Goal: Task Accomplishment & Management: Manage account settings

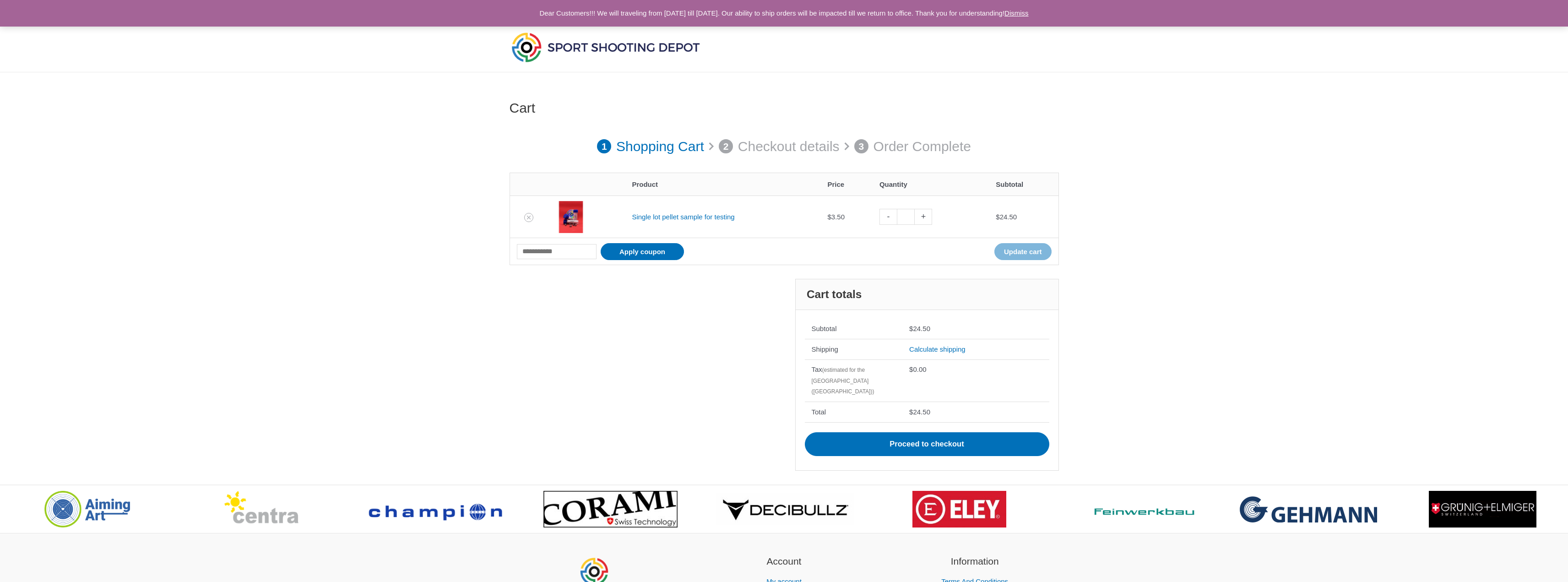
click at [1029, 10] on link "Dismiss" at bounding box center [1017, 13] width 24 height 8
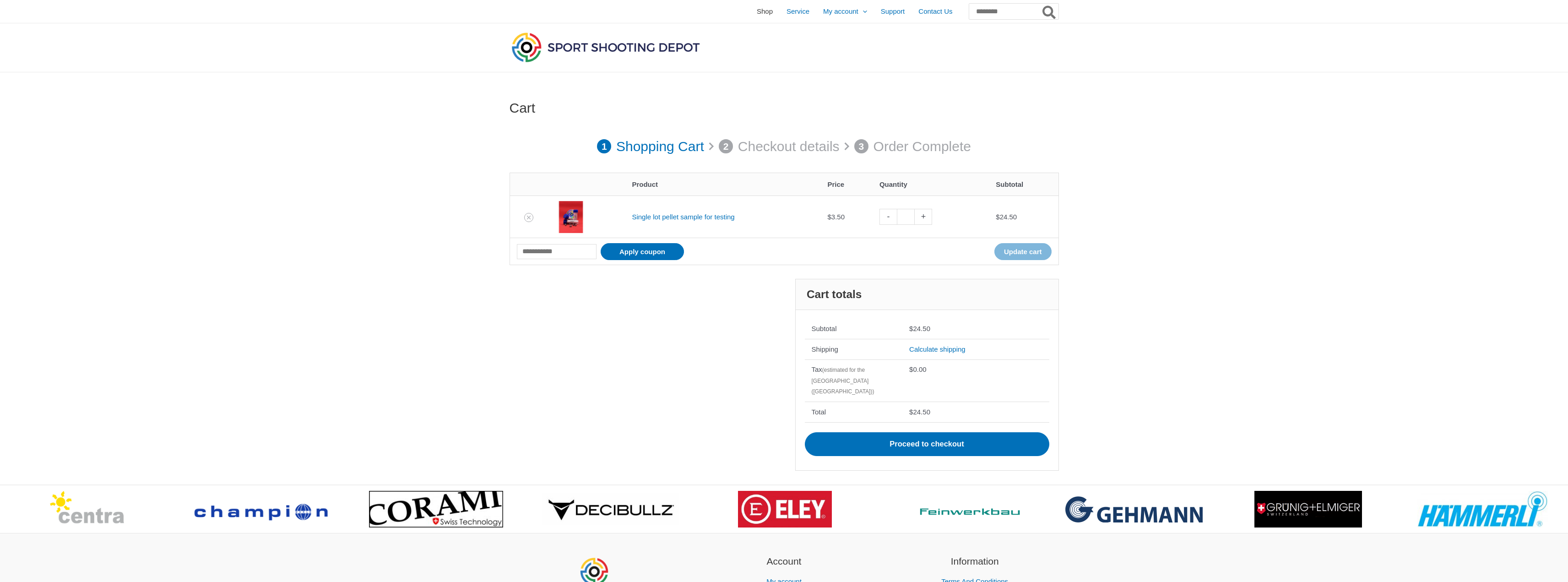
click at [757, 12] on span "Shop" at bounding box center [765, 11] width 16 height 23
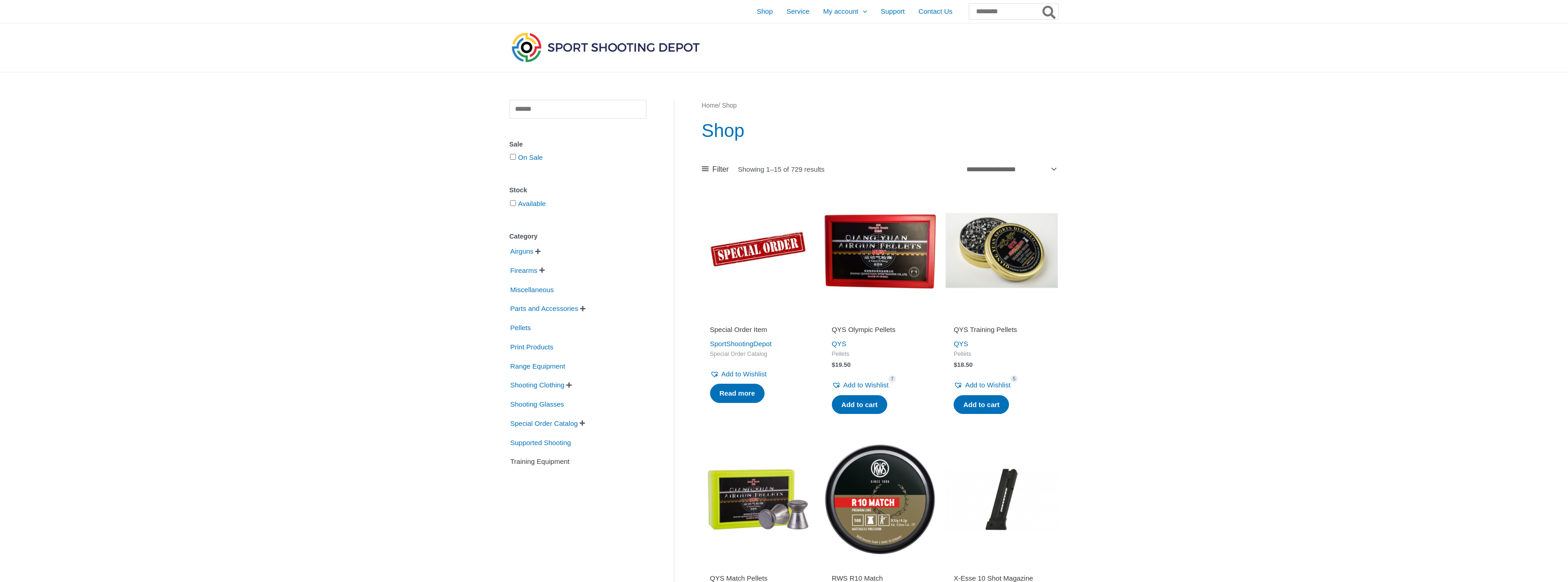
click at [539, 462] on span "Training Equipment" at bounding box center [540, 461] width 61 height 15
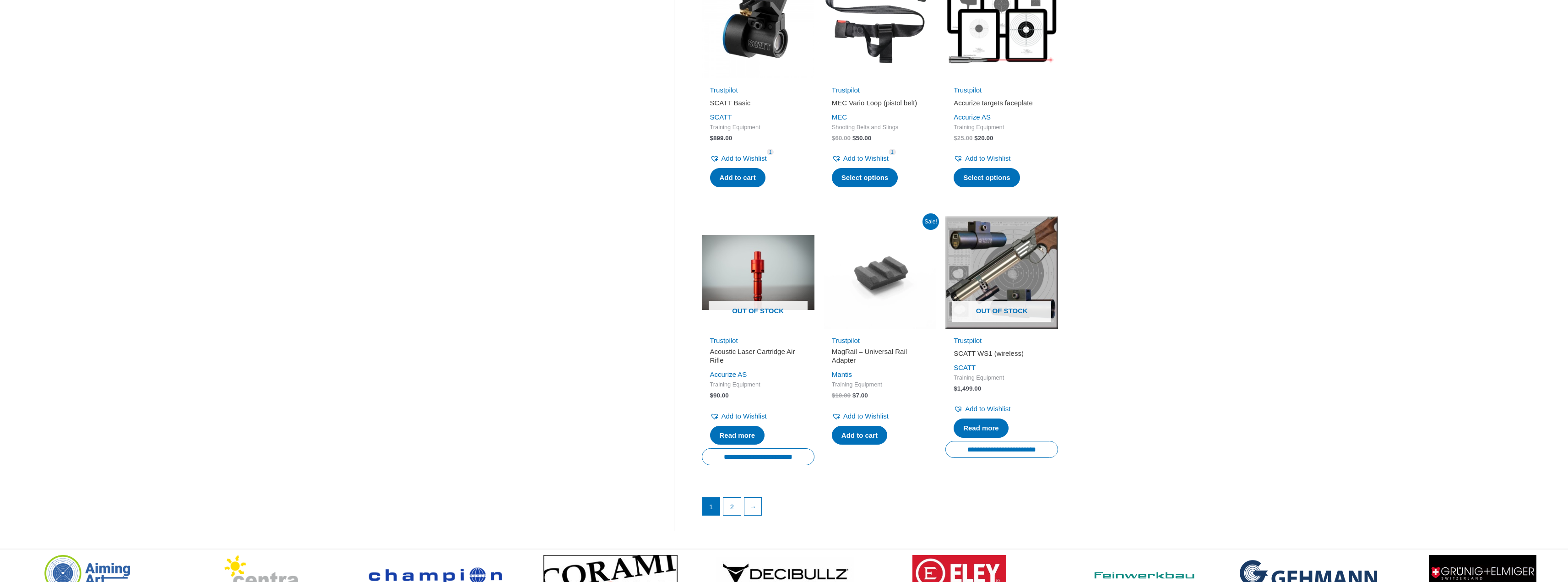
scroll to position [1053, 0]
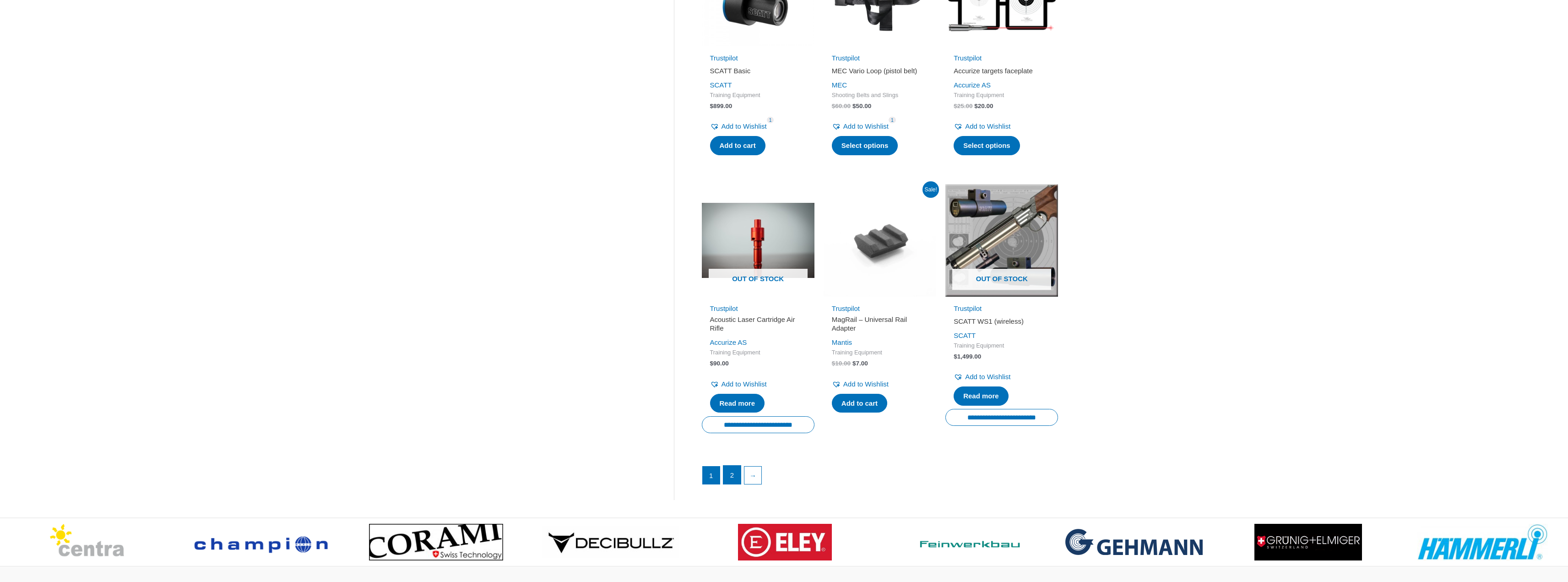
click at [735, 483] on link "2" at bounding box center [732, 475] width 17 height 18
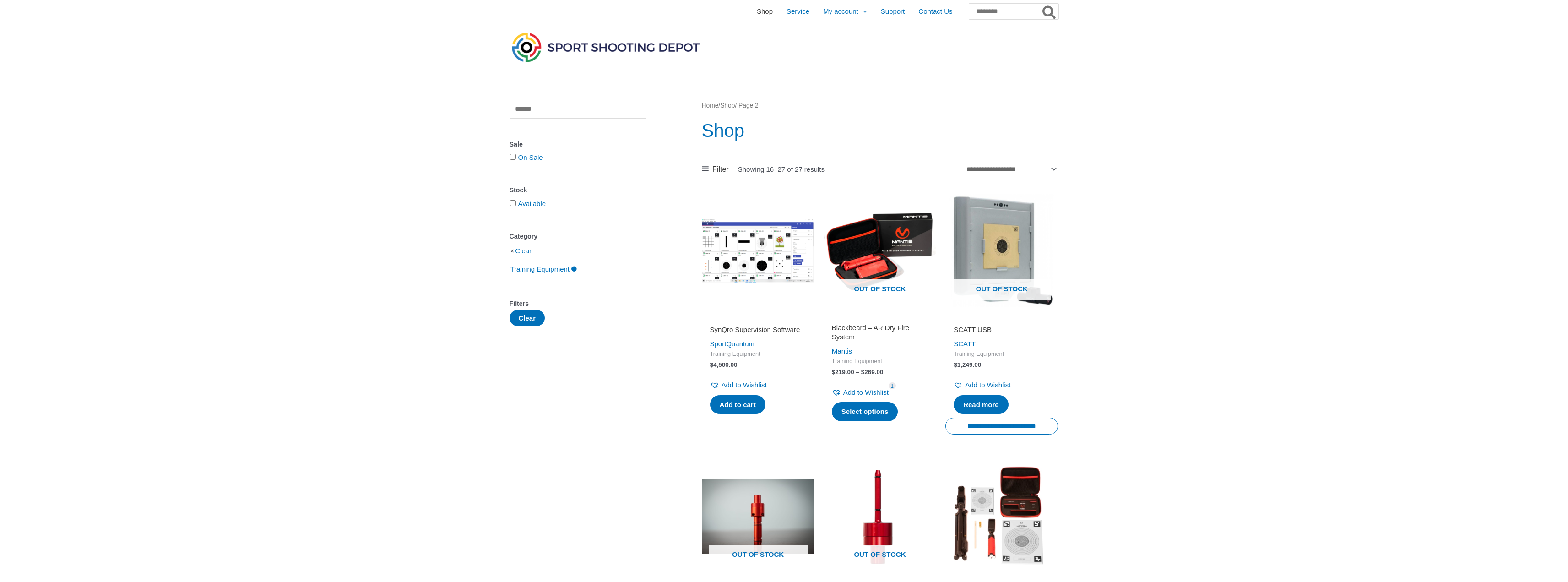
click at [757, 10] on span "Shop" at bounding box center [765, 11] width 16 height 23
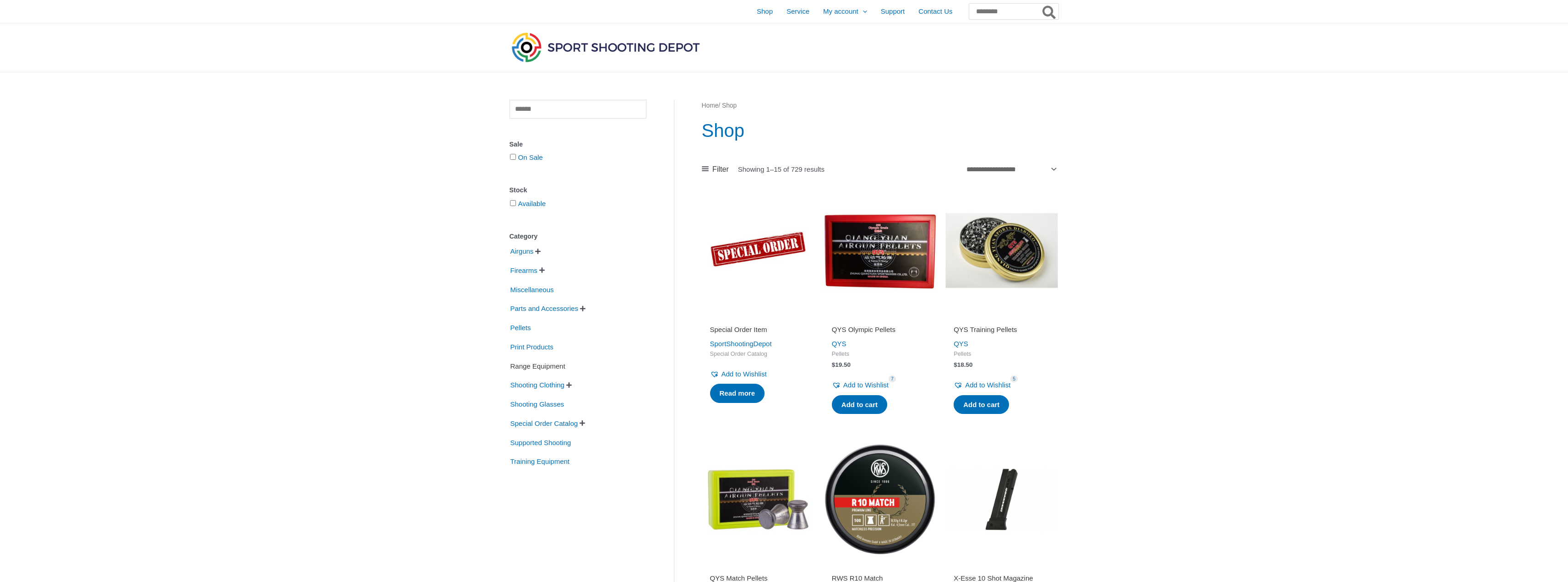
click at [542, 367] on span "Range Equipment" at bounding box center [537, 366] width 57 height 15
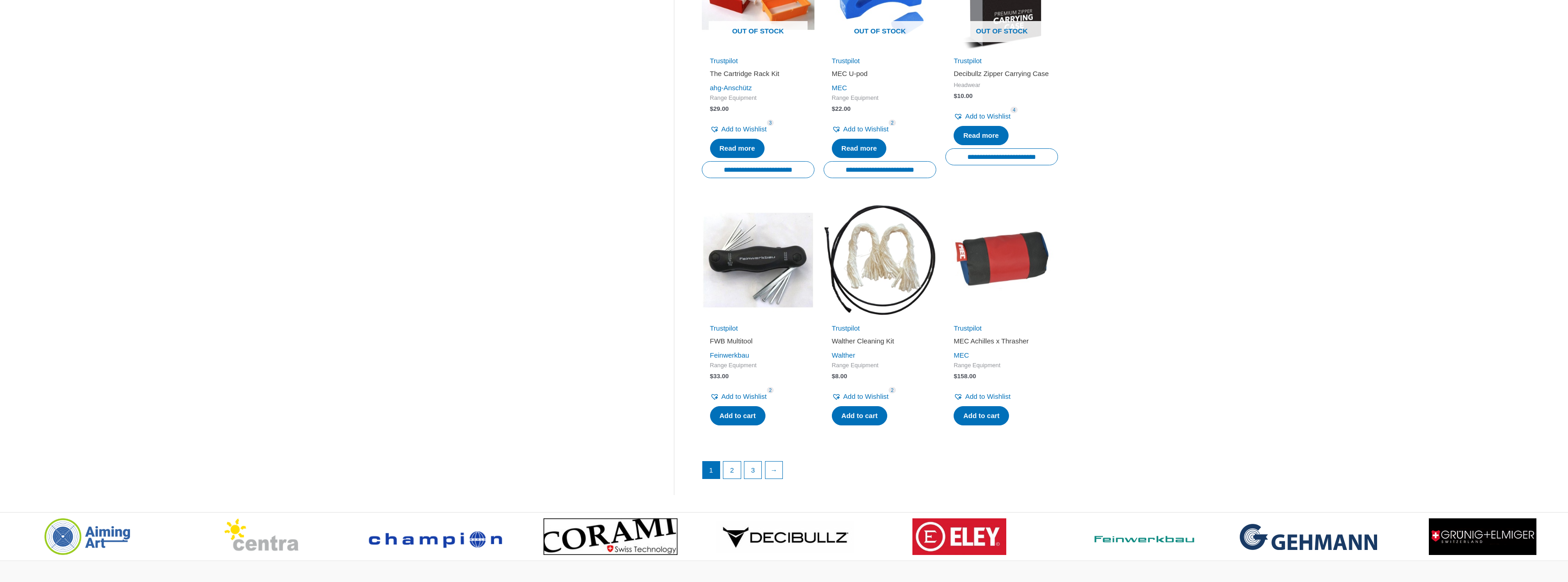
scroll to position [1053, 0]
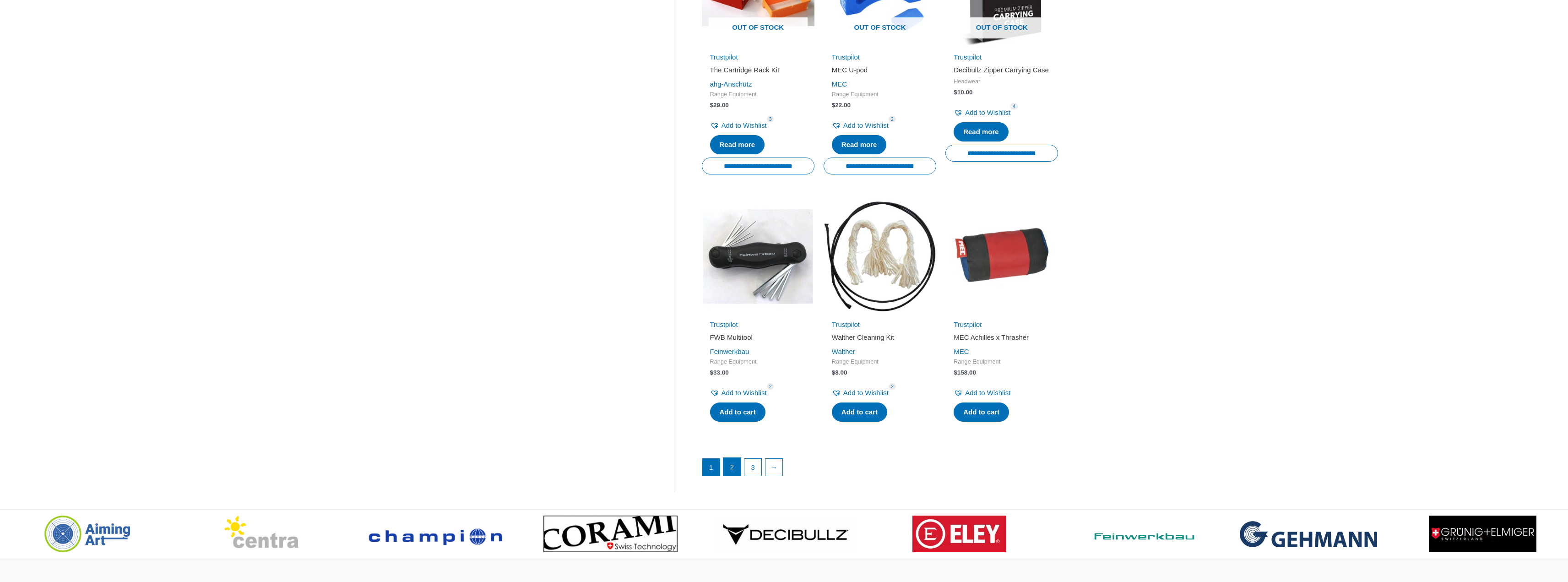
click at [732, 471] on link "2" at bounding box center [732, 467] width 17 height 18
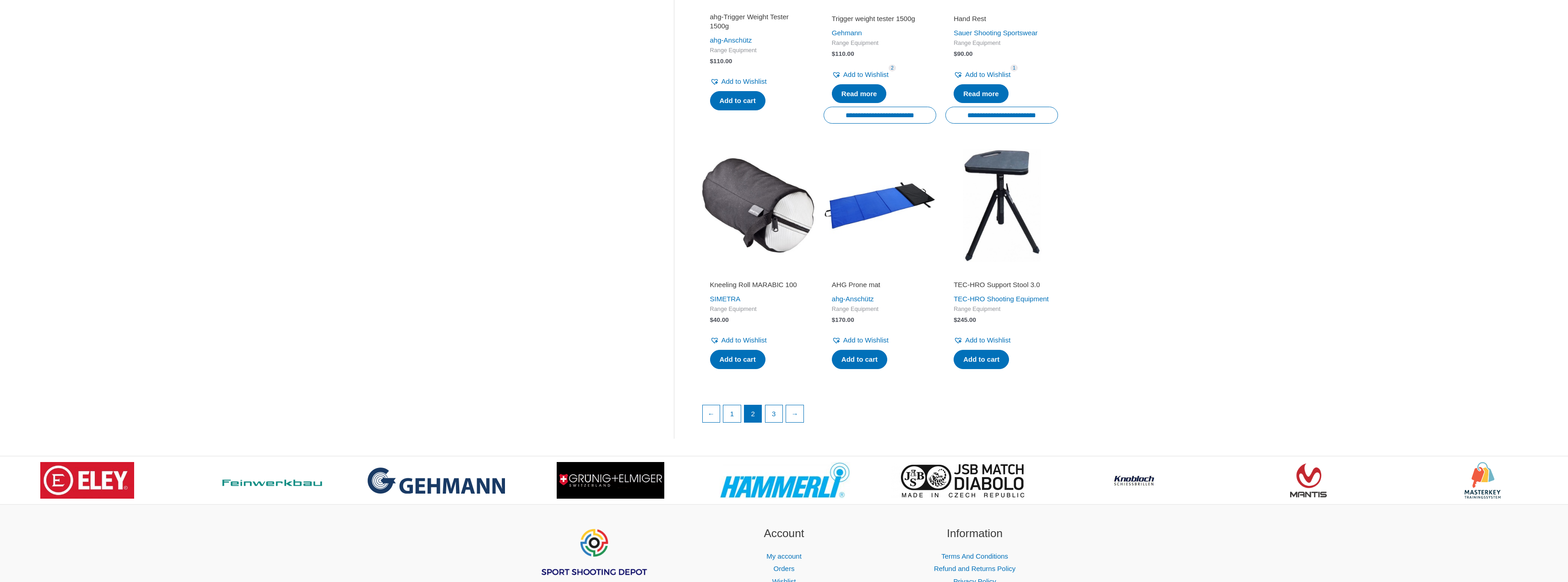
scroll to position [1144, 0]
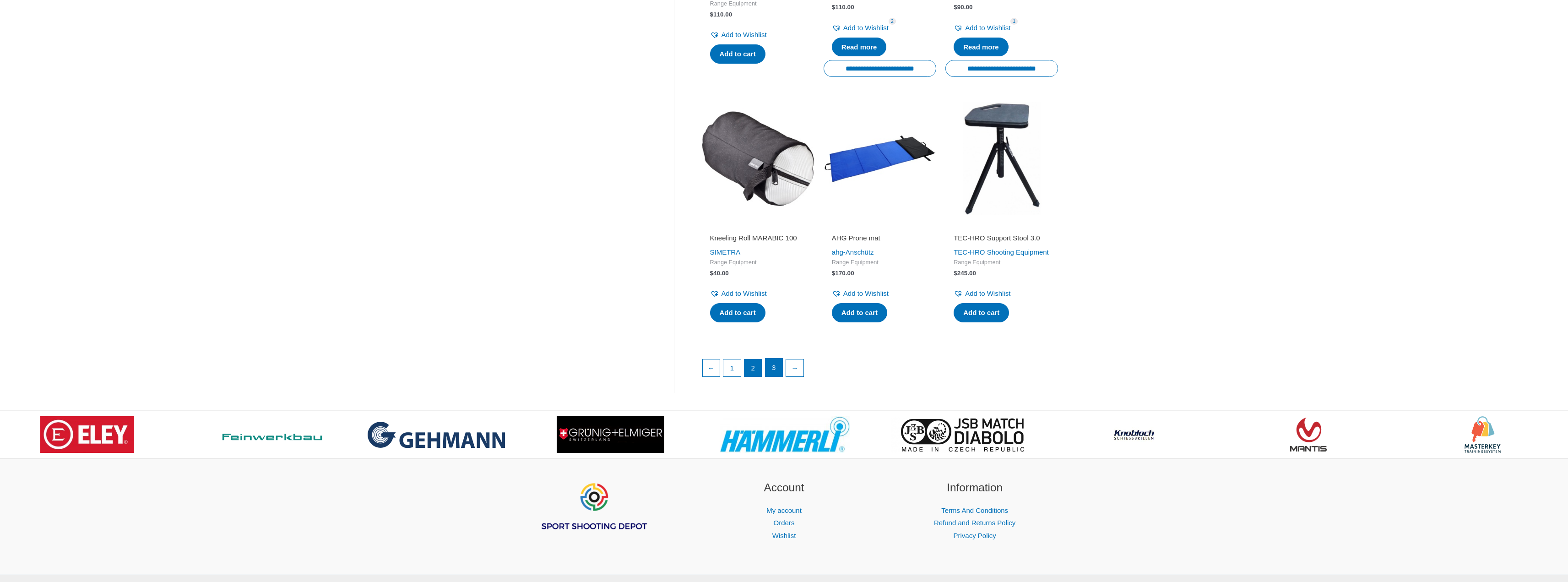
click at [771, 377] on link "3" at bounding box center [774, 367] width 17 height 18
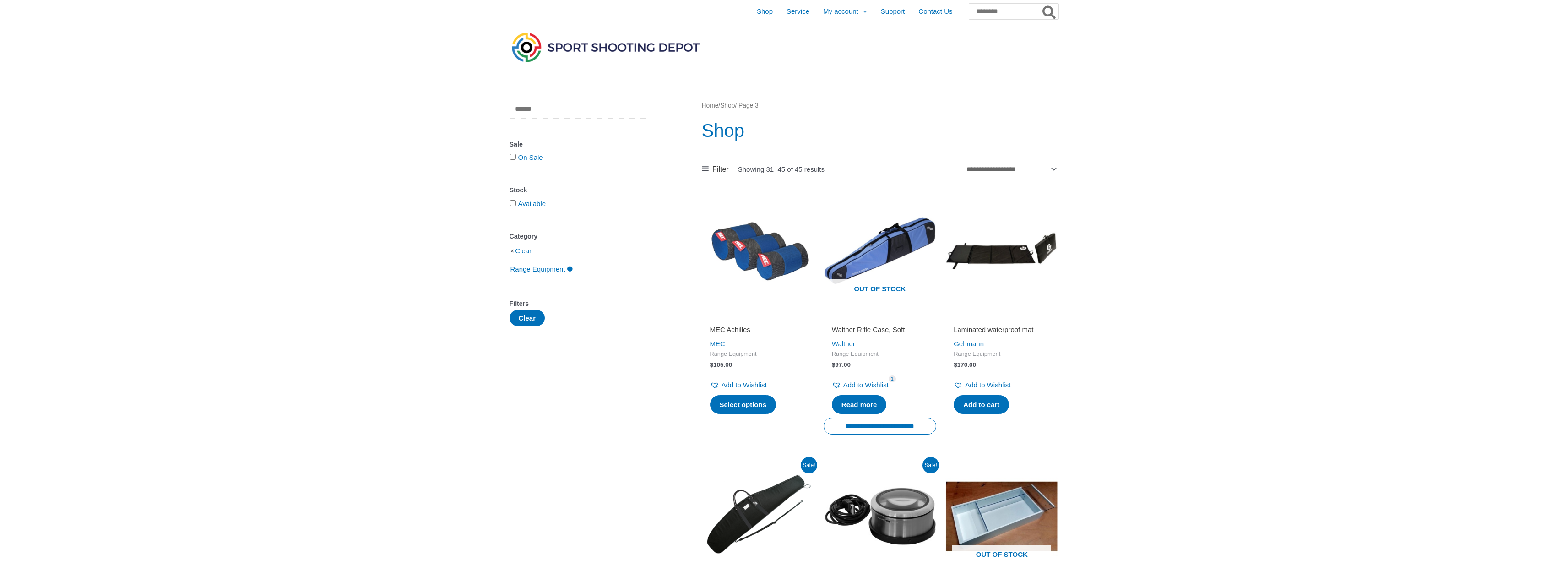
click at [554, 106] on input "text" at bounding box center [578, 109] width 137 height 19
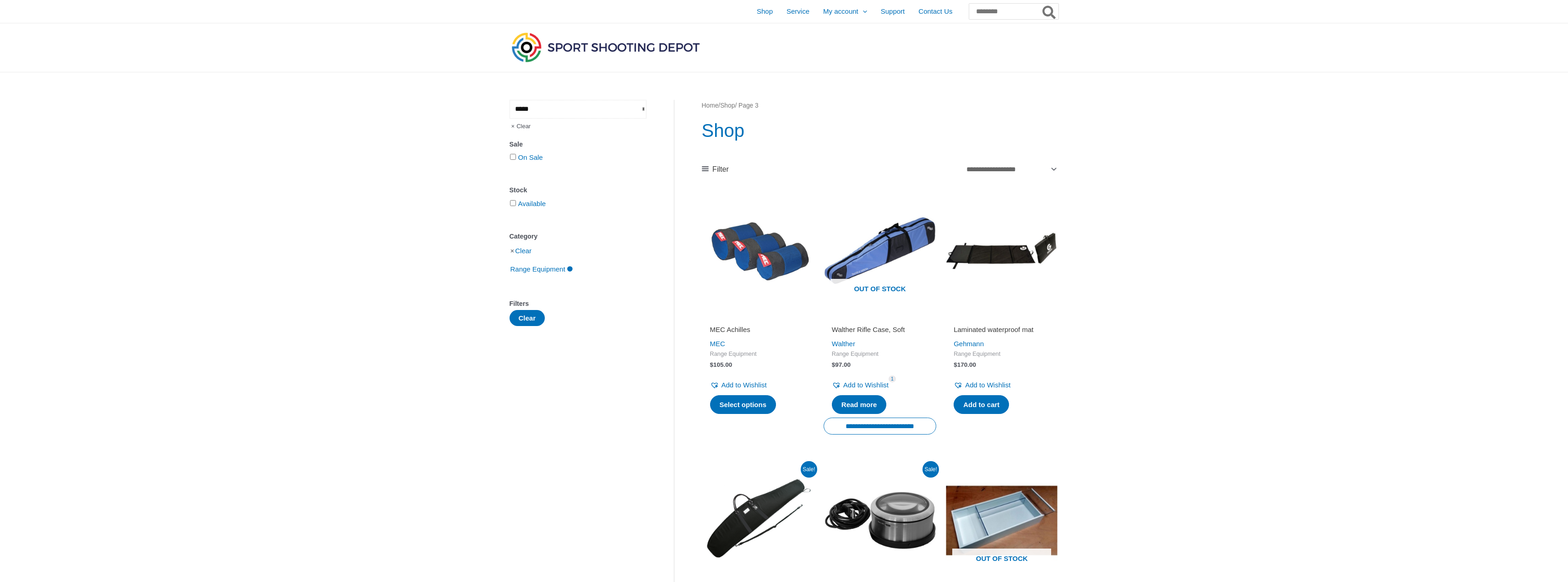
type input "*****"
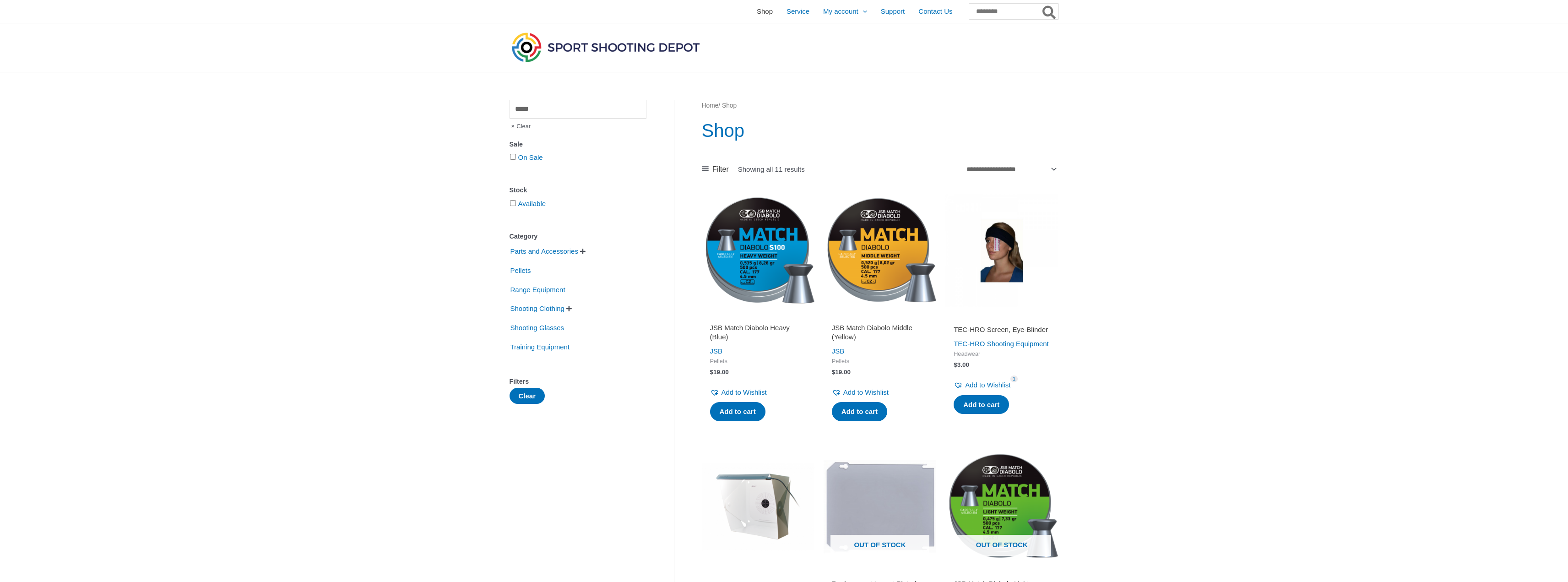
click at [757, 12] on span "Shop" at bounding box center [765, 11] width 16 height 23
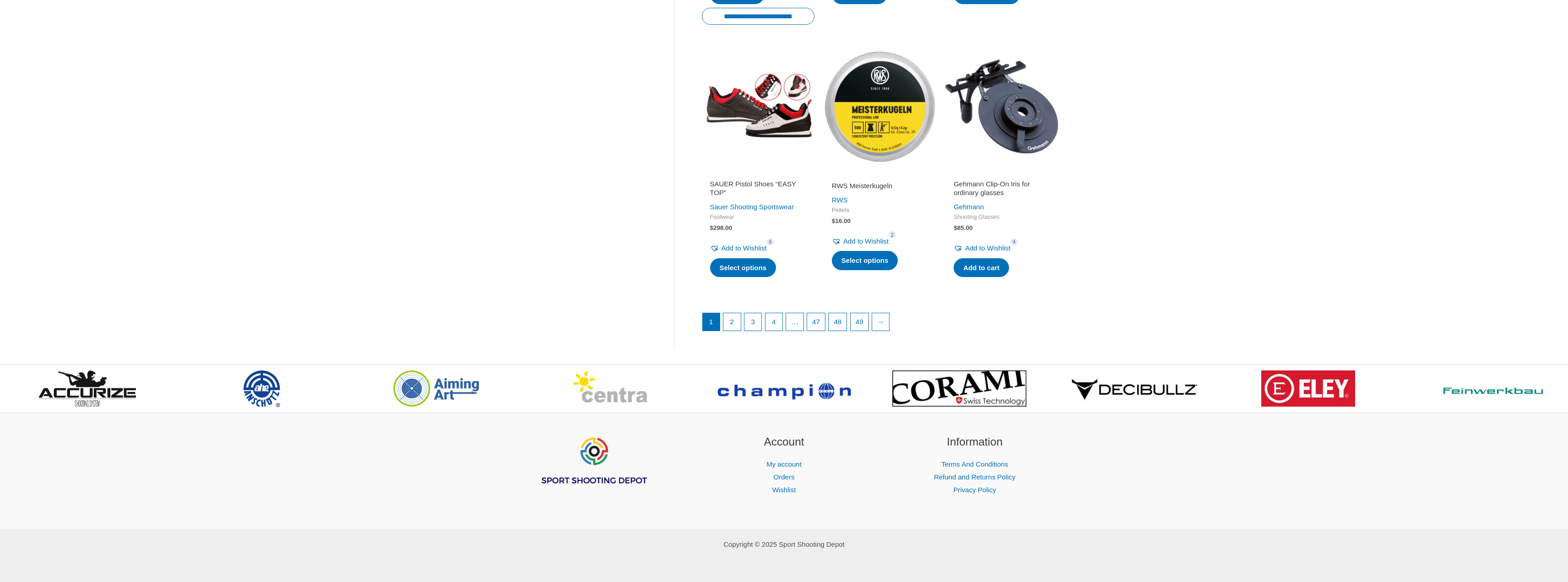
scroll to position [1165, 0]
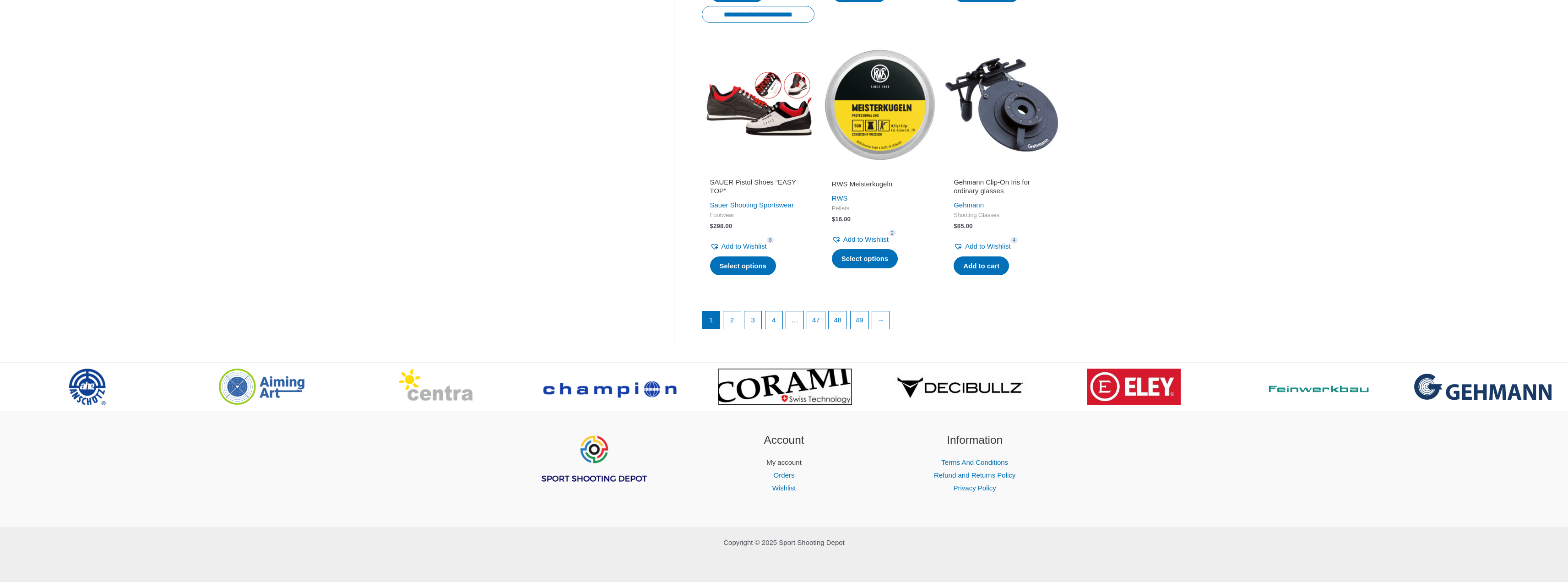
click at [785, 463] on link "My account" at bounding box center [784, 462] width 35 height 8
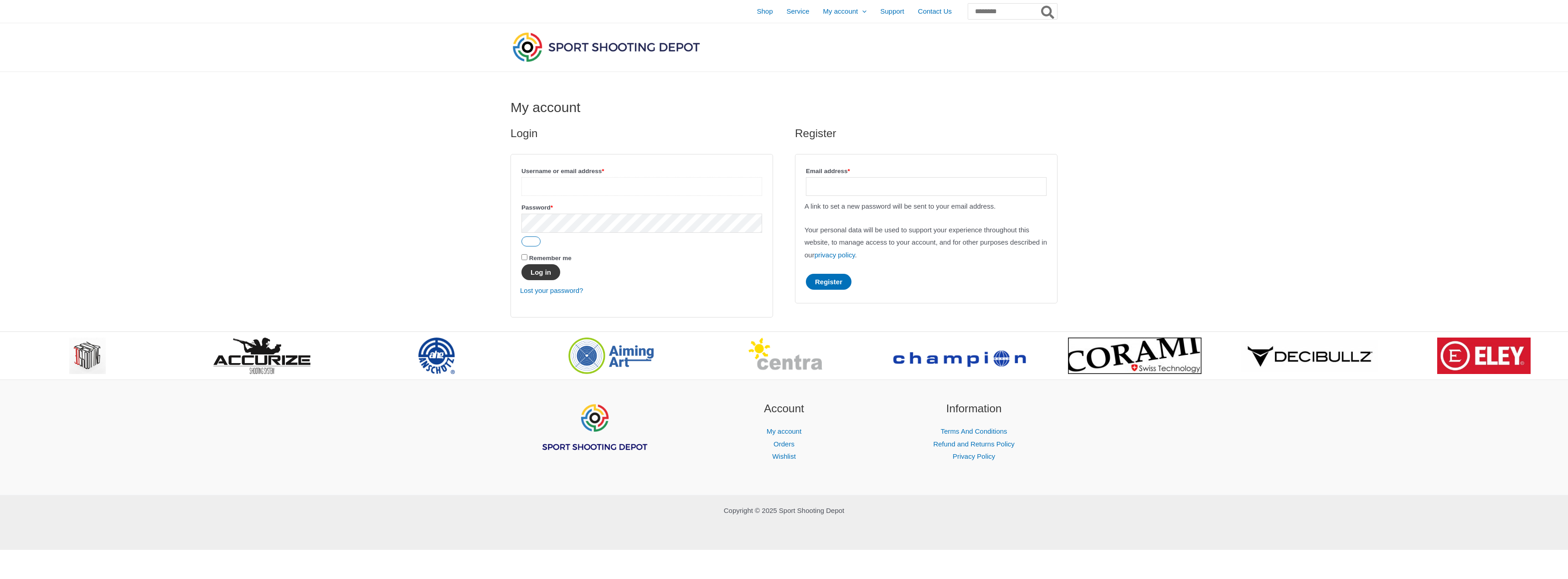
type input "**********"
click at [535, 270] on button "Log in" at bounding box center [541, 272] width 39 height 16
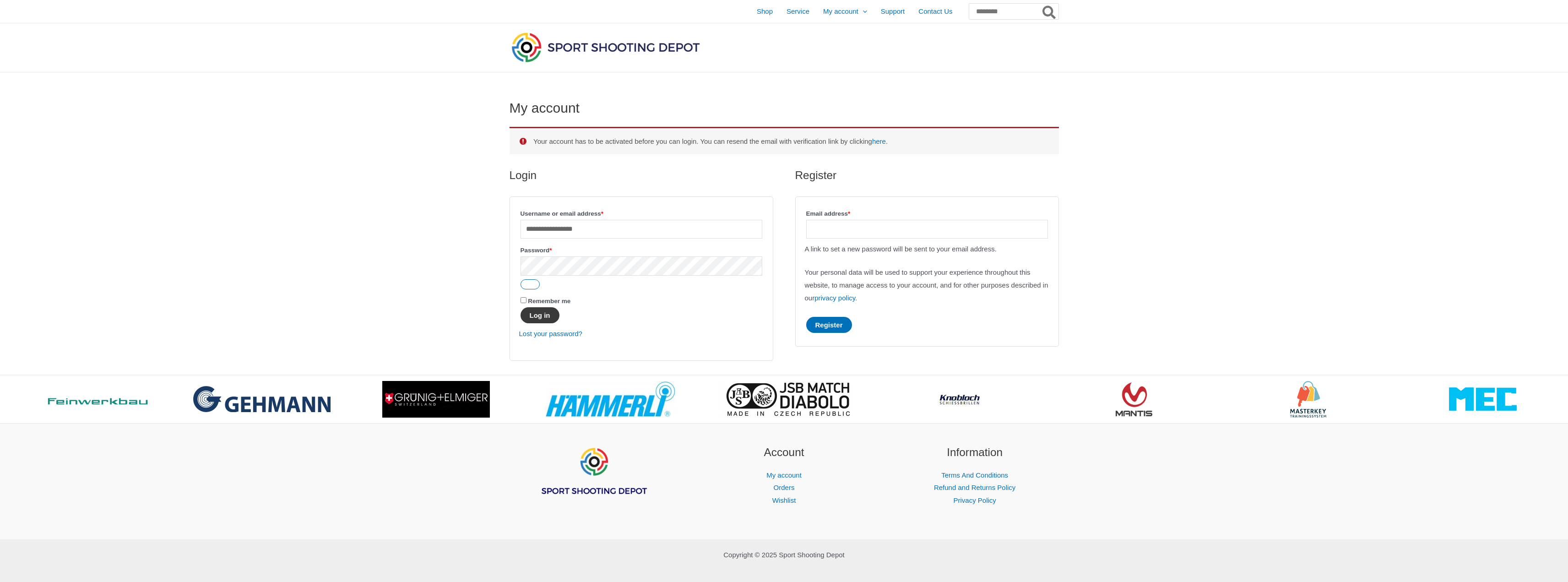
click at [549, 313] on button "Log in" at bounding box center [540, 315] width 39 height 16
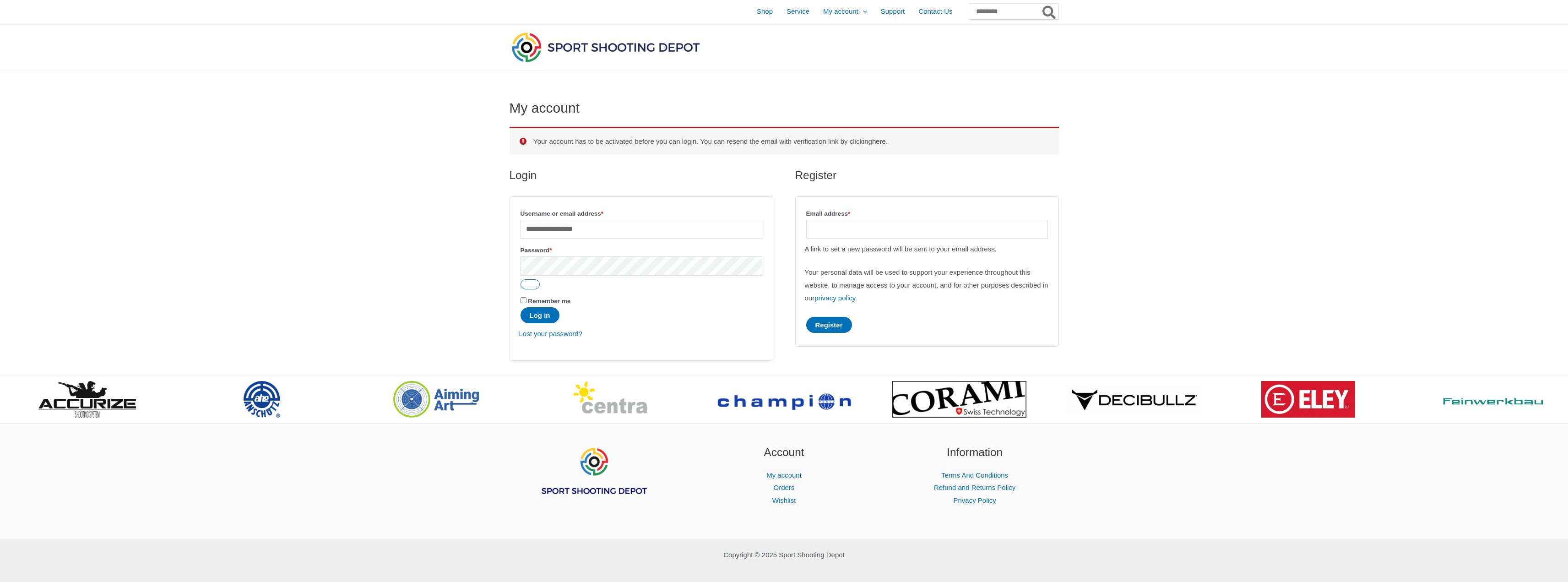
click at [886, 142] on link "here" at bounding box center [879, 141] width 13 height 8
